Goal: Task Accomplishment & Management: Use online tool/utility

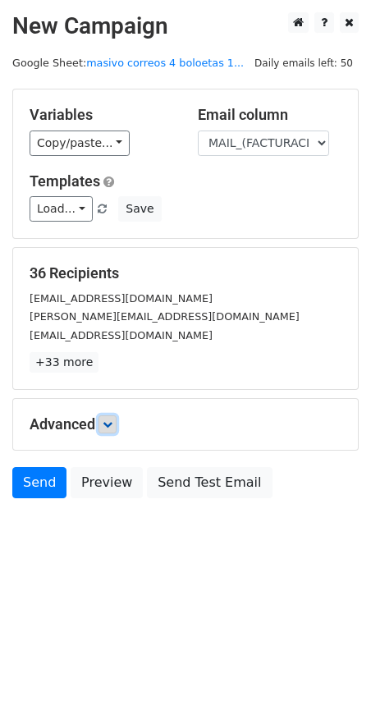
click at [111, 430] on link at bounding box center [108, 425] width 18 height 18
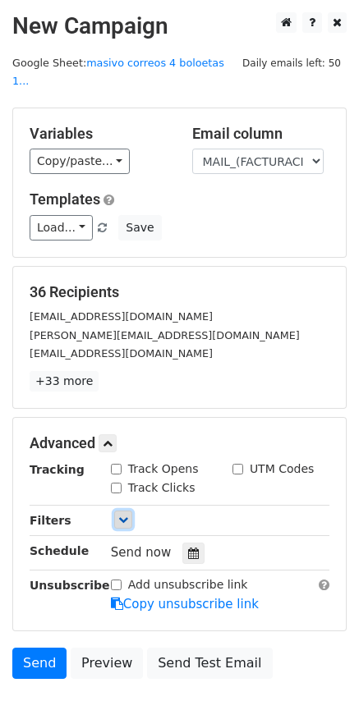
click at [122, 515] on icon at bounding box center [123, 520] width 10 height 10
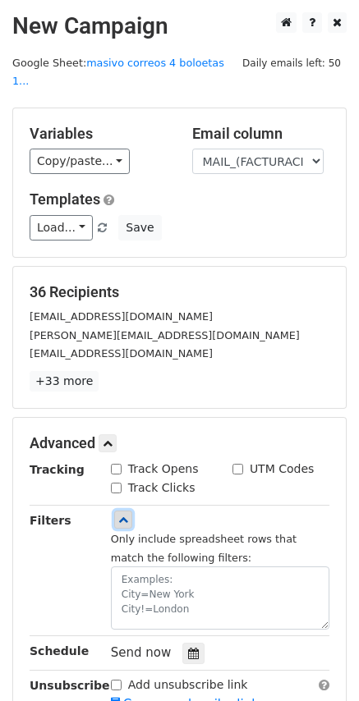
click at [123, 515] on icon at bounding box center [123, 520] width 10 height 10
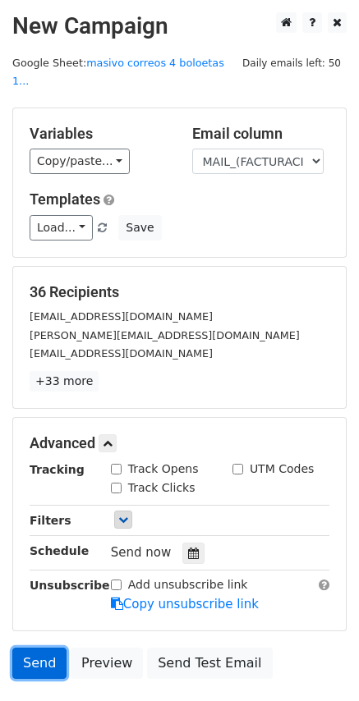
click at [35, 648] on link "Send" at bounding box center [39, 663] width 54 height 31
